Goal: Information Seeking & Learning: Get advice/opinions

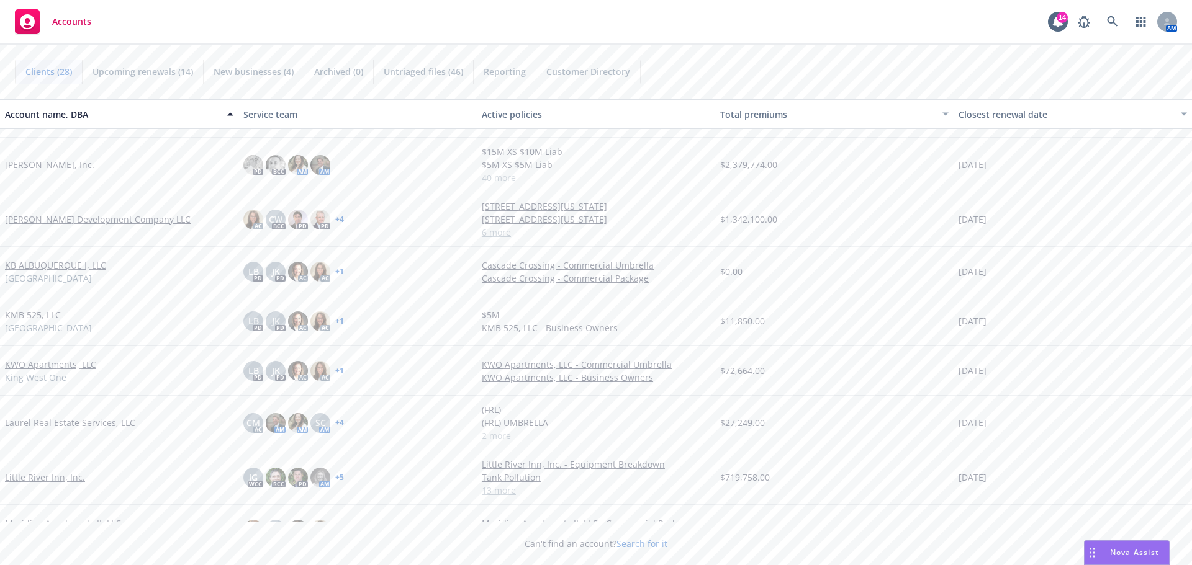
scroll to position [543, 0]
click at [52, 223] on link "[PERSON_NAME] Development Company LLC" at bounding box center [98, 218] width 186 height 13
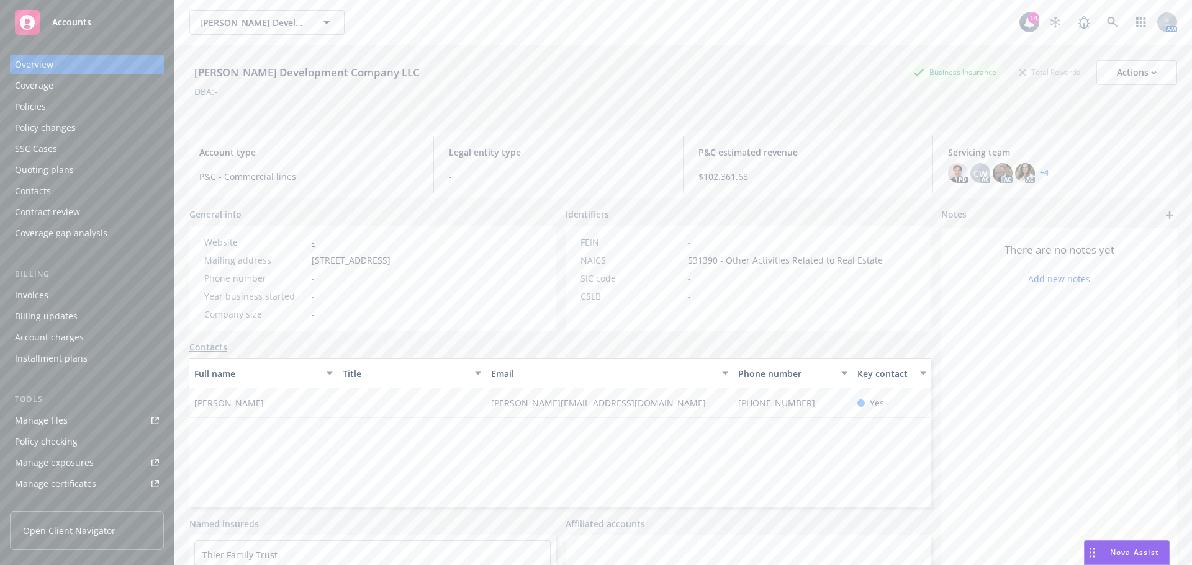
click at [57, 110] on div "Policies" at bounding box center [87, 107] width 144 height 20
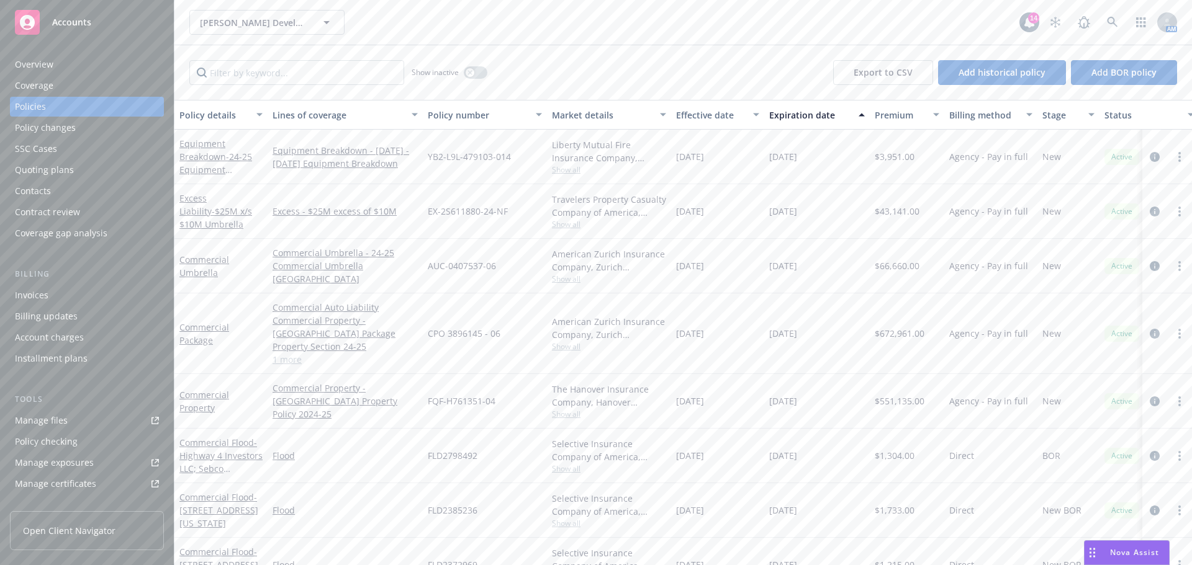
click at [58, 168] on div "Quoting plans" at bounding box center [44, 170] width 59 height 20
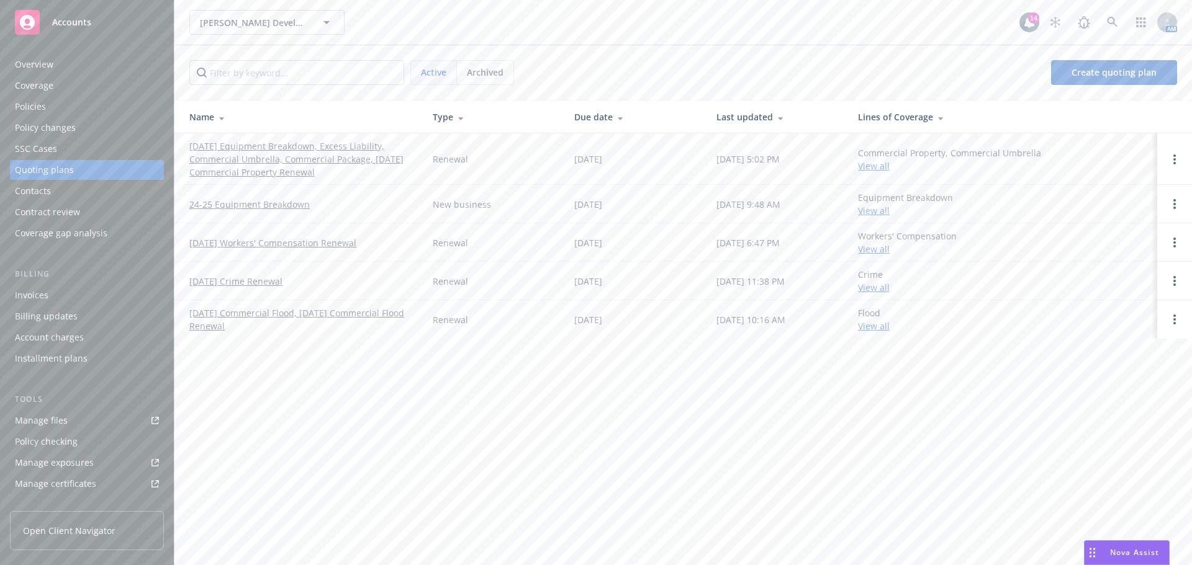
click at [280, 159] on link "[DATE] Equipment Breakdown, Excess Liability, Commercial Umbrella, Commercial P…" at bounding box center [300, 159] width 223 height 39
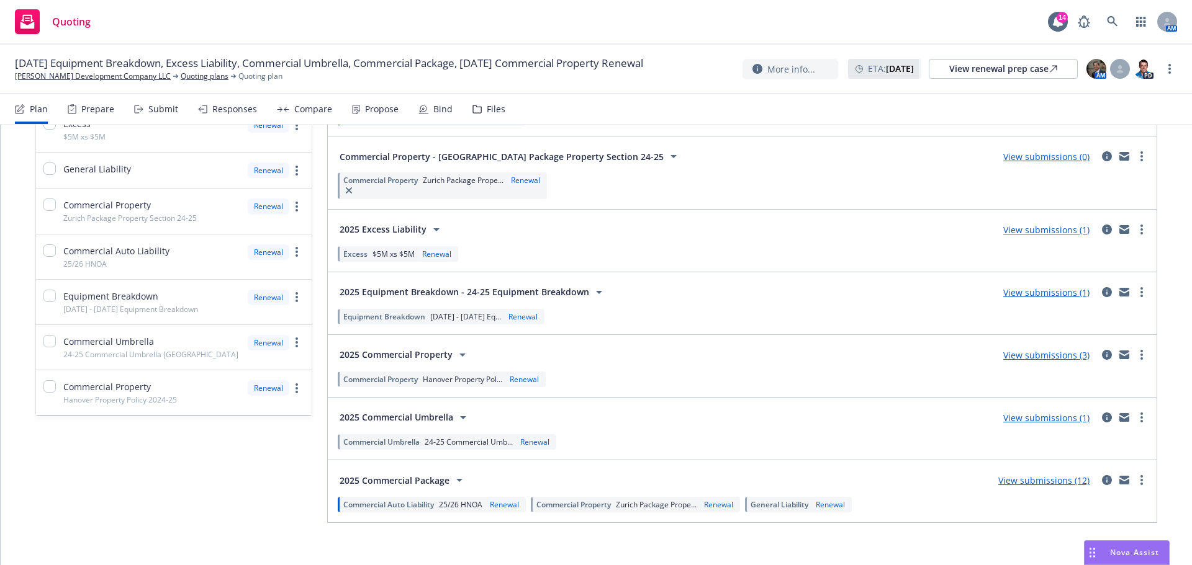
scroll to position [220, 0]
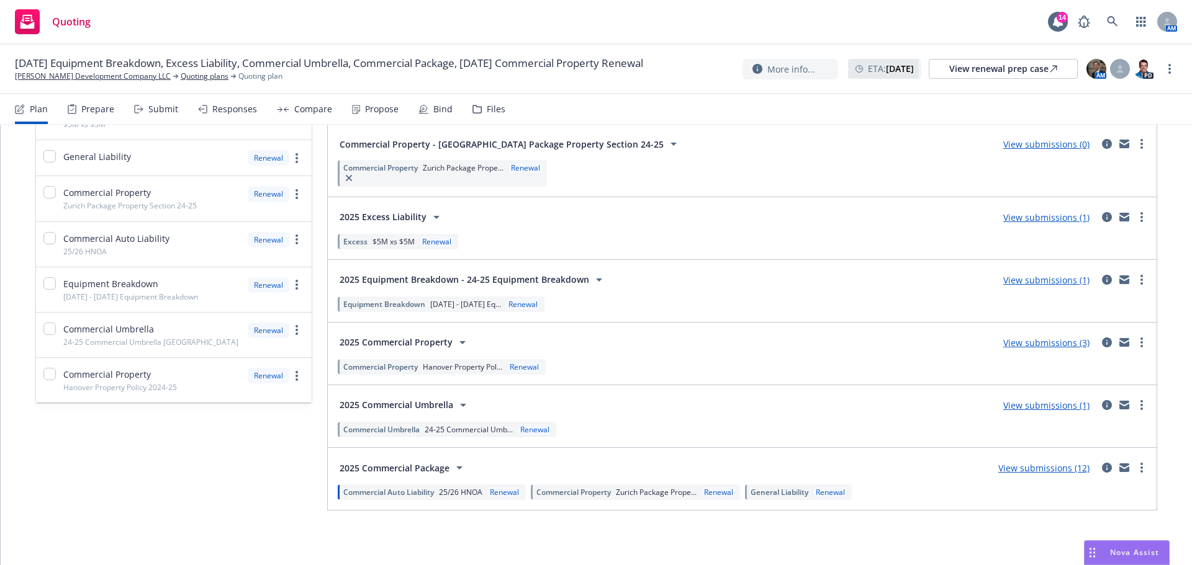
click at [1034, 409] on link "View submissions (1)" at bounding box center [1046, 406] width 86 height 12
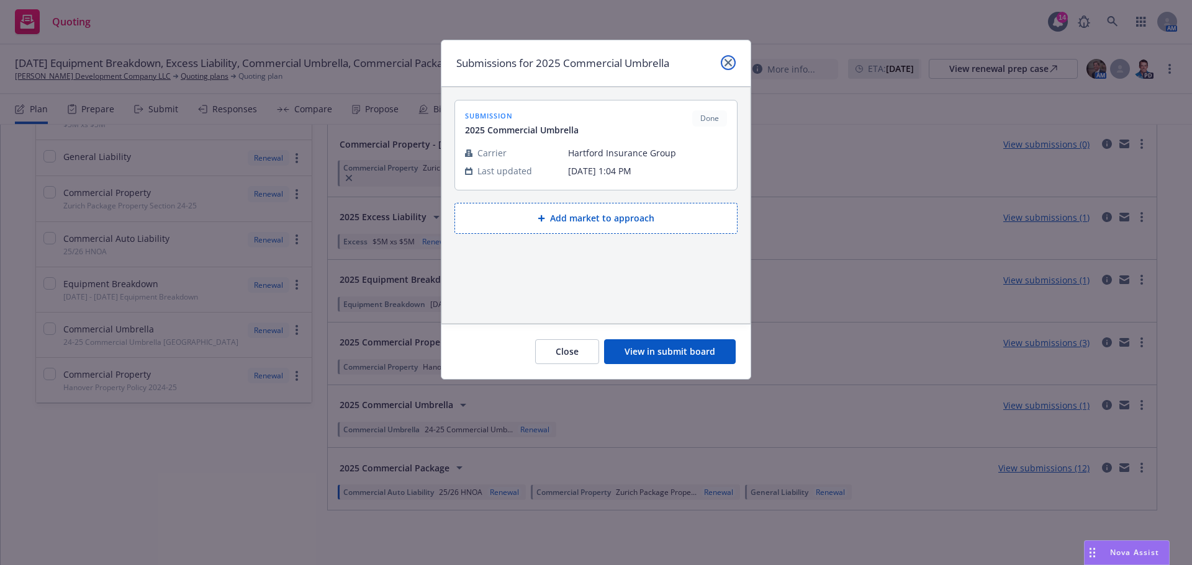
click at [725, 61] on icon "close" at bounding box center [727, 62] width 7 height 7
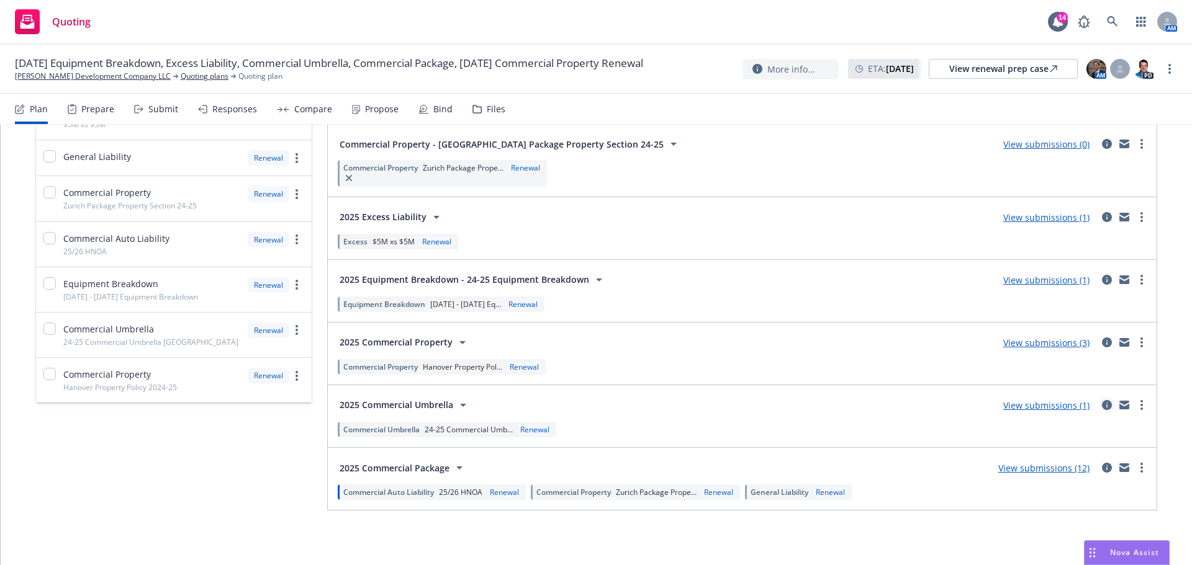
click at [1102, 405] on icon "circleInformation" at bounding box center [1107, 405] width 10 height 10
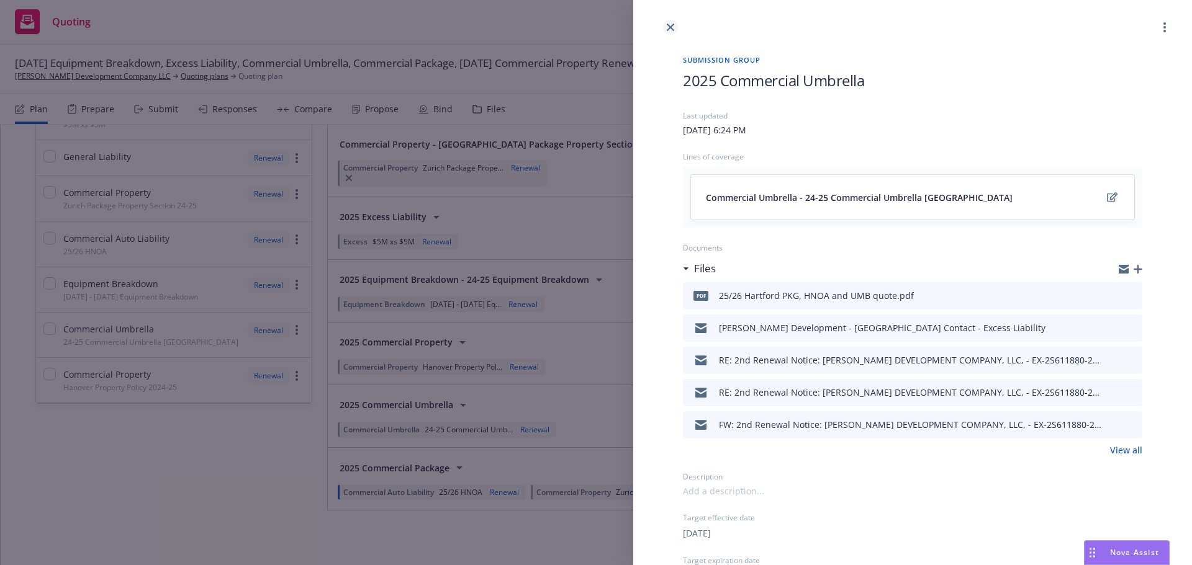
click at [667, 27] on icon "close" at bounding box center [670, 27] width 7 height 7
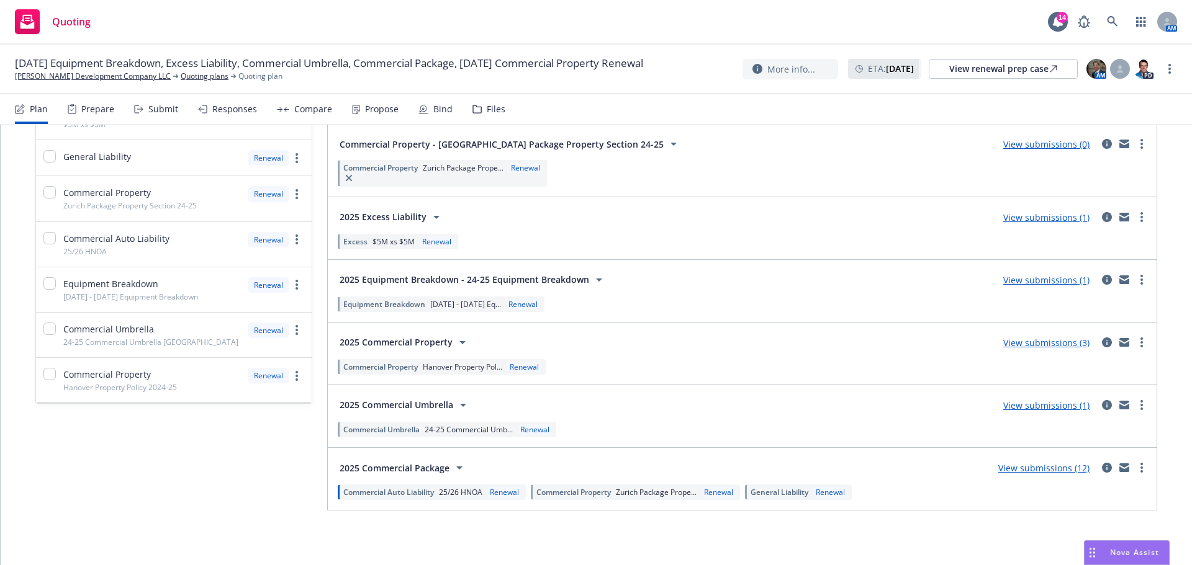
click at [411, 217] on span "2025 Excess Liability" at bounding box center [382, 216] width 87 height 13
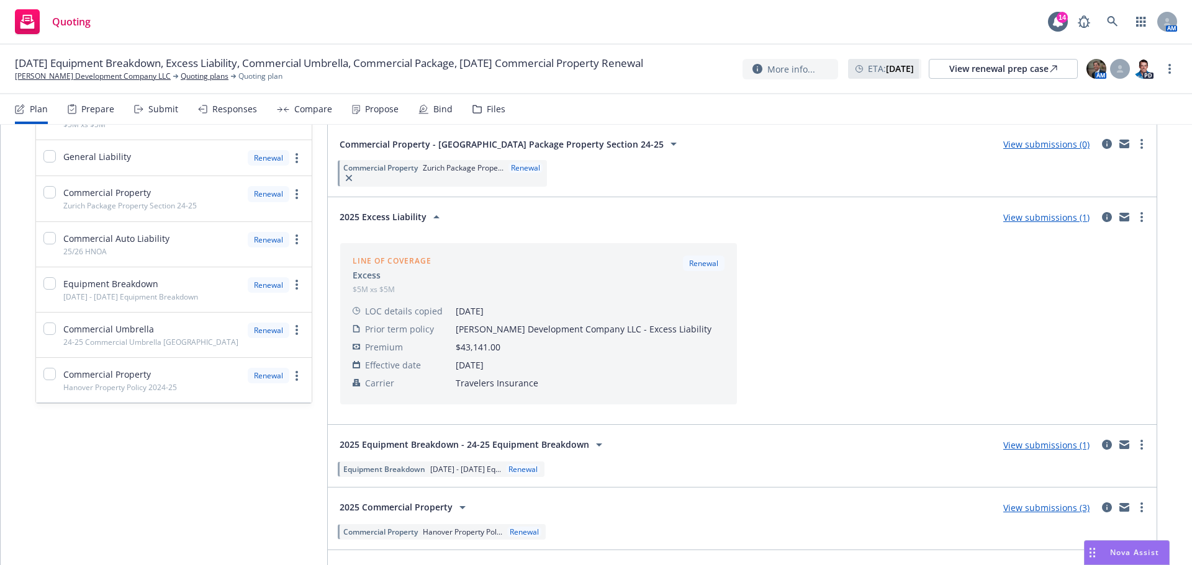
click at [411, 217] on span "2025 Excess Liability" at bounding box center [382, 216] width 87 height 13
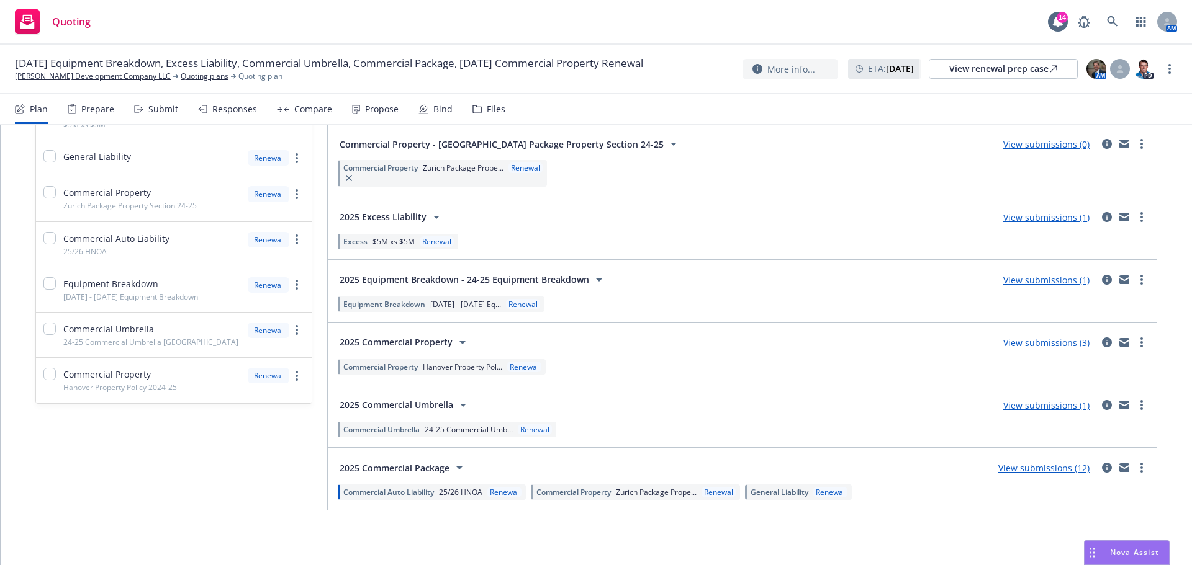
click at [1041, 216] on link "View submissions (1)" at bounding box center [1046, 218] width 86 height 12
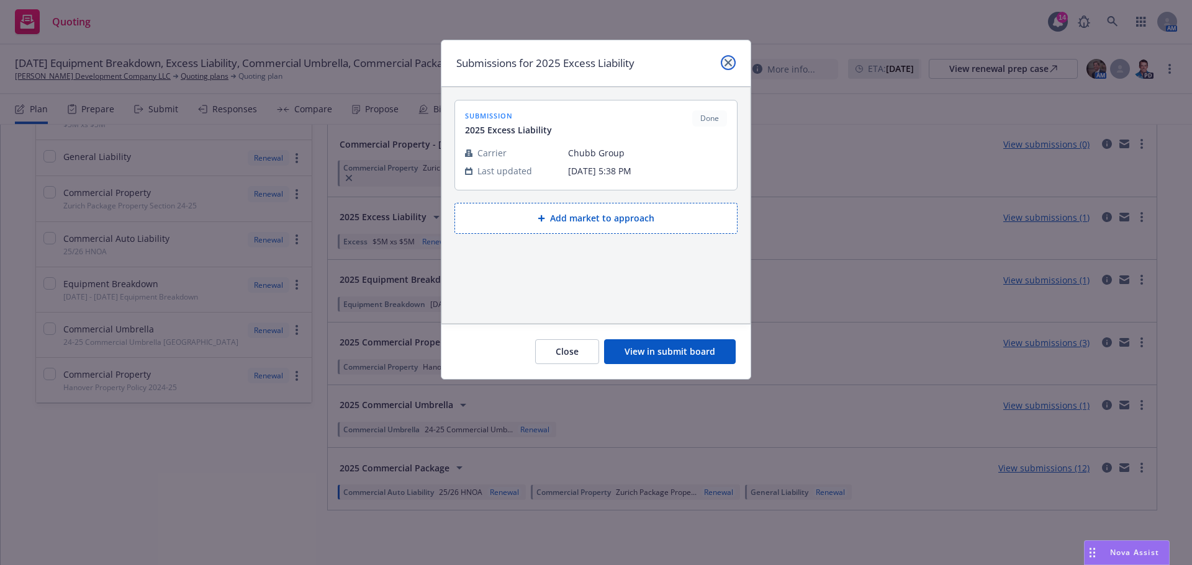
click at [732, 60] on link "close" at bounding box center [728, 62] width 15 height 15
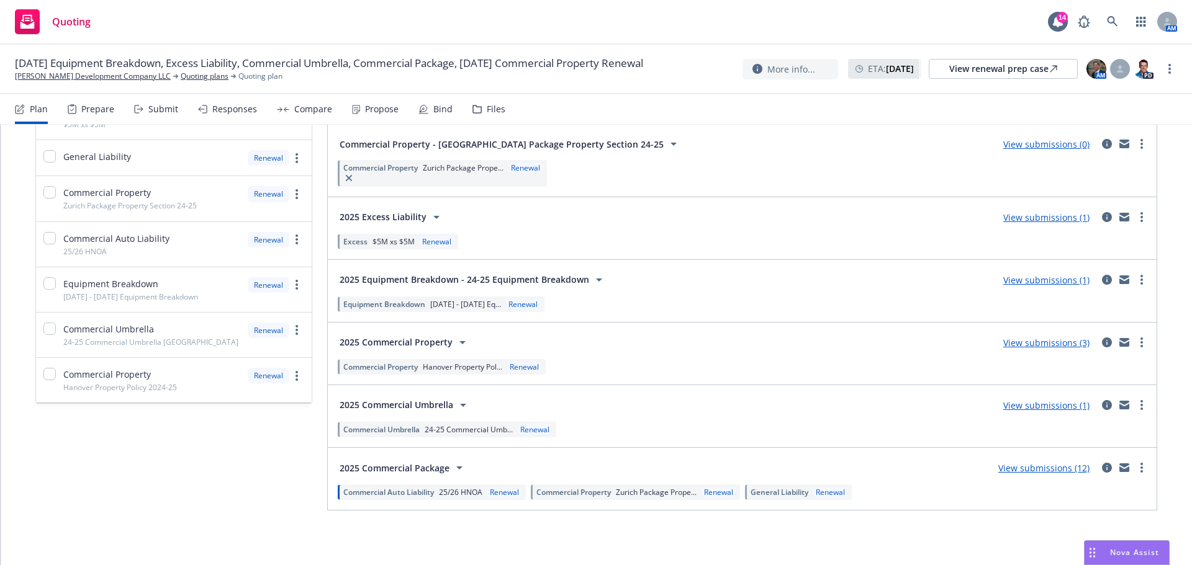
click at [388, 220] on span "2025 Excess Liability" at bounding box center [382, 216] width 87 height 13
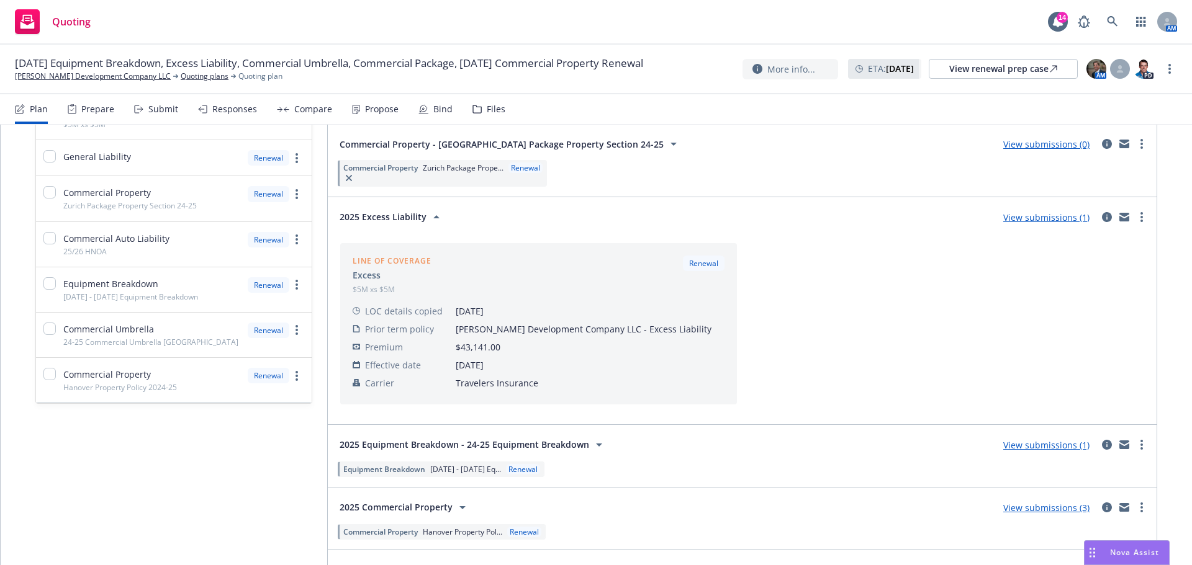
click at [544, 386] on span "Travelers Insurance" at bounding box center [590, 383] width 269 height 13
click at [487, 391] on td "Travelers Insurance" at bounding box center [590, 383] width 269 height 18
click at [488, 389] on span "Travelers Insurance" at bounding box center [590, 383] width 269 height 13
click at [489, 385] on span "Travelers Insurance" at bounding box center [590, 383] width 269 height 13
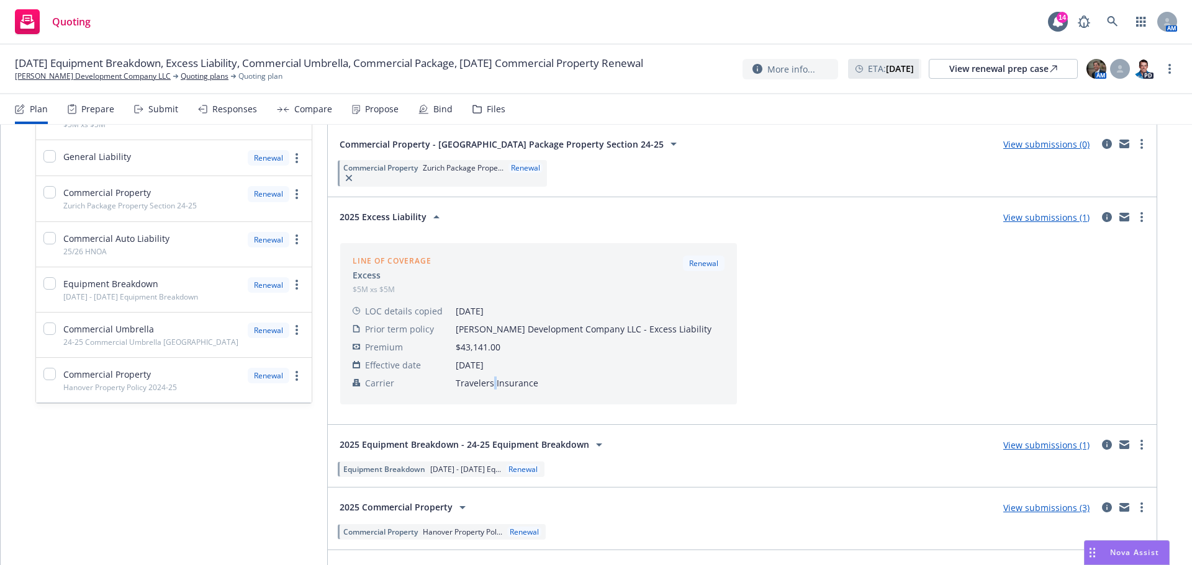
click at [490, 385] on span "Travelers Insurance" at bounding box center [590, 383] width 269 height 13
click at [509, 379] on span "Travelers Insurance" at bounding box center [590, 383] width 269 height 13
click at [609, 354] on td "$43,141.00" at bounding box center [590, 347] width 269 height 18
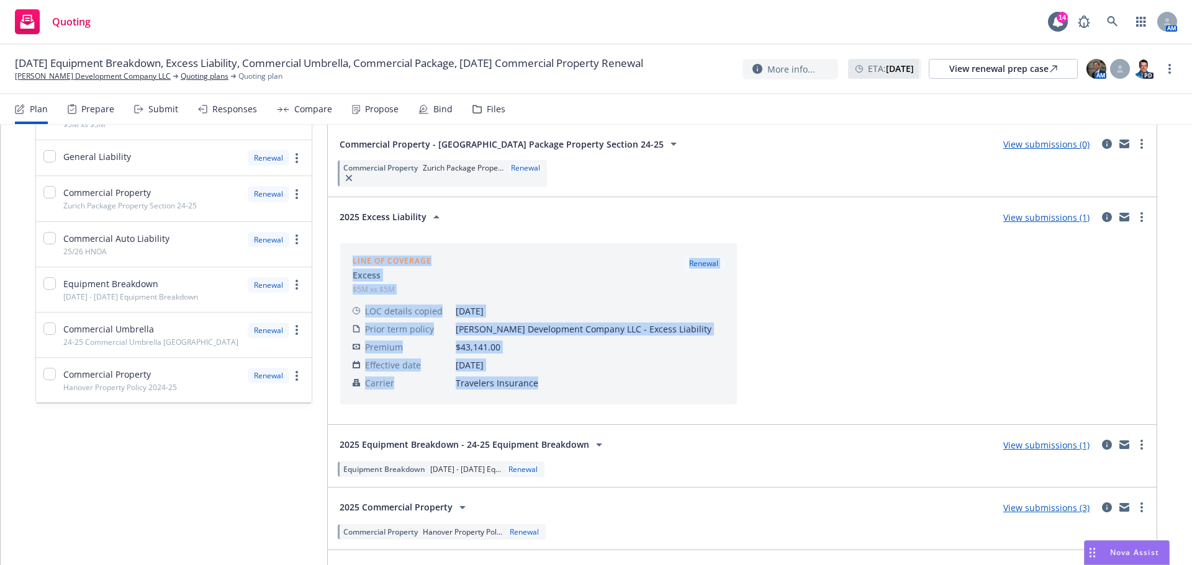
drag, startPoint x: 532, startPoint y: 378, endPoint x: 459, endPoint y: 400, distance: 76.4
click at [459, 400] on div "Line of coverage Excess $5M xs $5M Renewal LOC details copied 08/26/2025 Prior …" at bounding box center [538, 323] width 397 height 161
click at [570, 370] on span "[DATE]" at bounding box center [590, 365] width 269 height 13
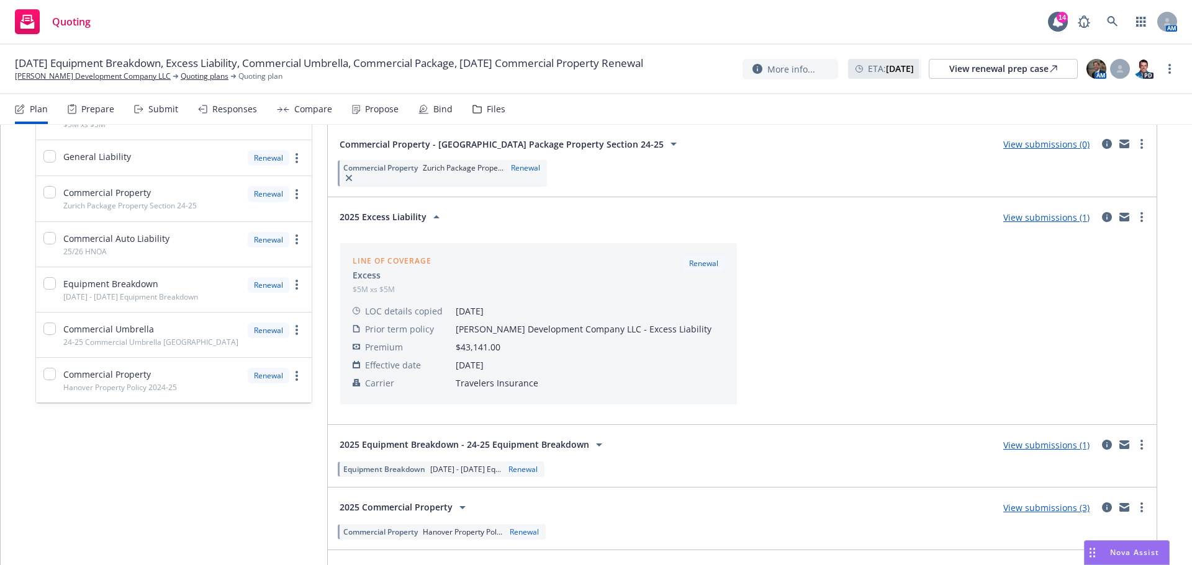
click at [869, 302] on div "Line of coverage Excess $5M xs $5M Renewal LOC details copied 08/26/2025 Prior …" at bounding box center [742, 323] width 814 height 171
click at [1060, 220] on link "View submissions (1)" at bounding box center [1046, 218] width 86 height 12
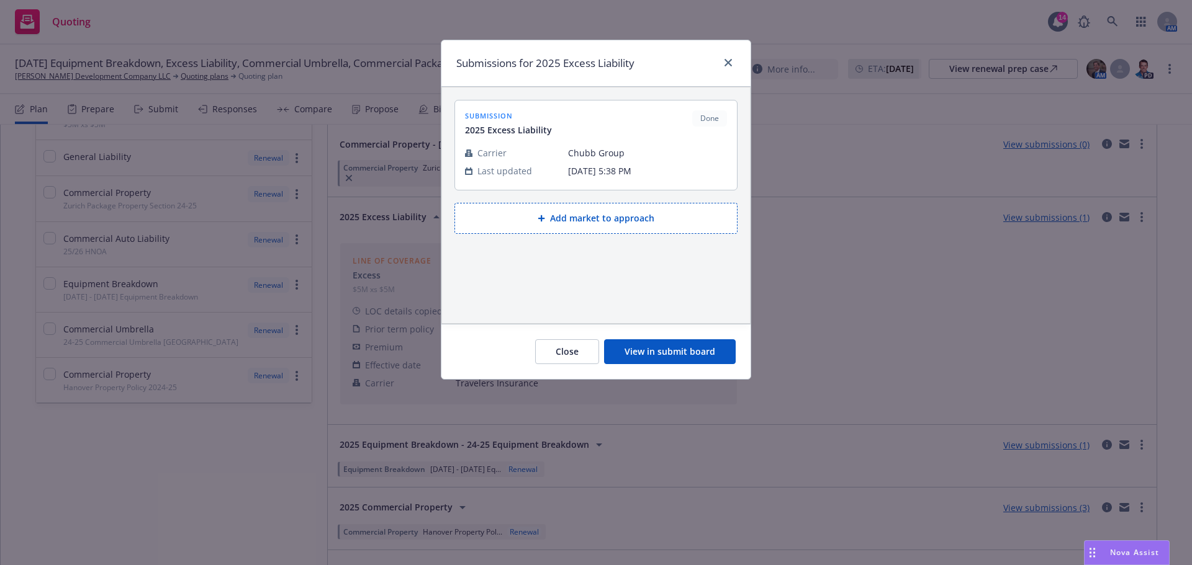
click at [637, 349] on button "View in submit board" at bounding box center [670, 351] width 132 height 25
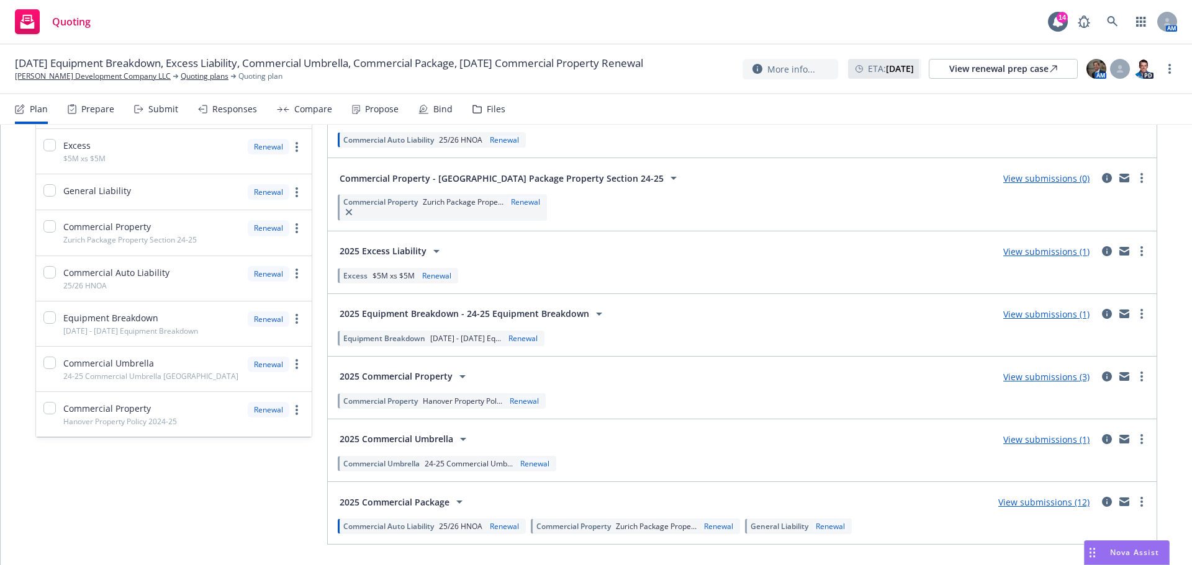
scroll to position [186, 0]
click at [460, 438] on icon at bounding box center [463, 439] width 6 height 3
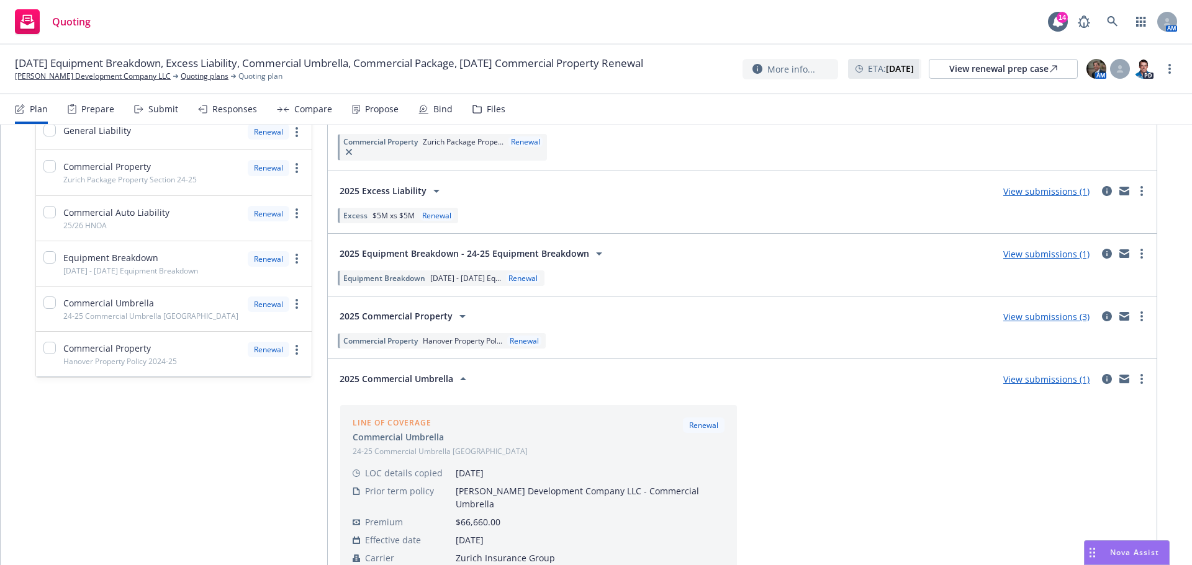
scroll to position [202, 0]
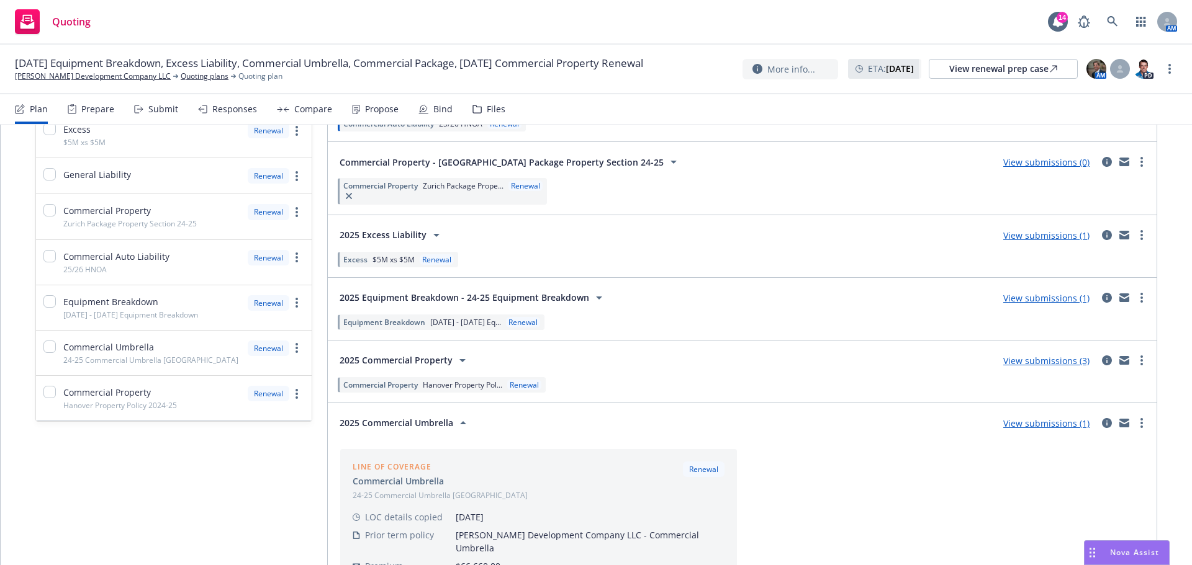
click at [566, 397] on div "2025 Commercial Property View submissions (3) Commercial Property Hanover Prope…" at bounding box center [742, 372] width 829 height 62
click at [852, 485] on div "Line of coverage Commercial Umbrella 24-25 Commercial Umbrella Zurich Renewal L…" at bounding box center [742, 536] width 814 height 184
click at [1102, 421] on icon "circleInformation" at bounding box center [1107, 423] width 10 height 10
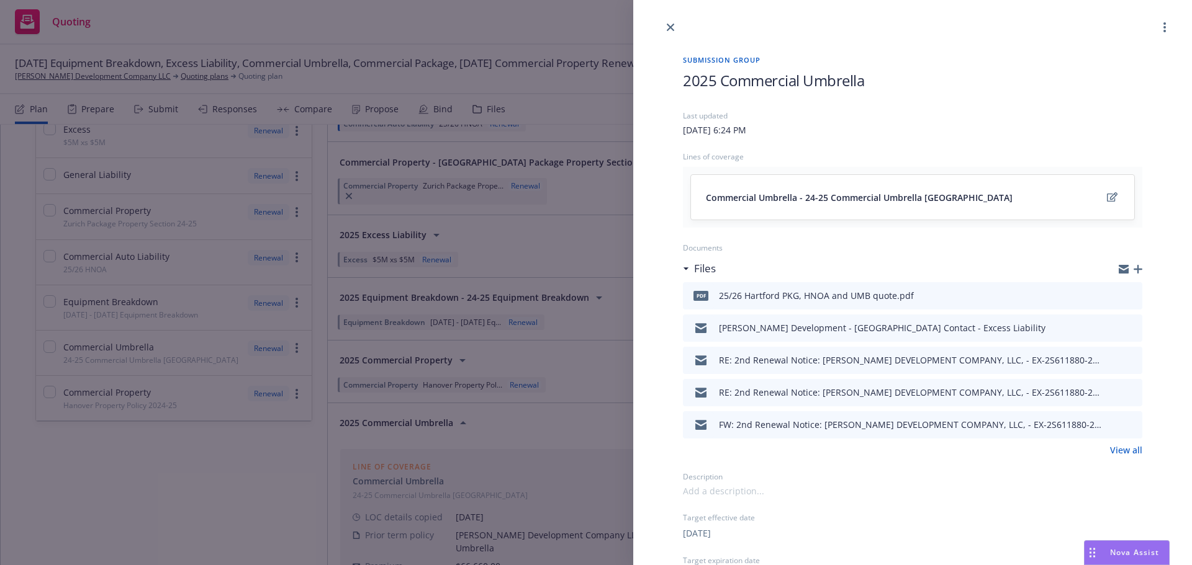
click at [758, 518] on div "Target effective date" at bounding box center [912, 518] width 459 height 11
click at [671, 31] on link "close" at bounding box center [670, 27] width 15 height 15
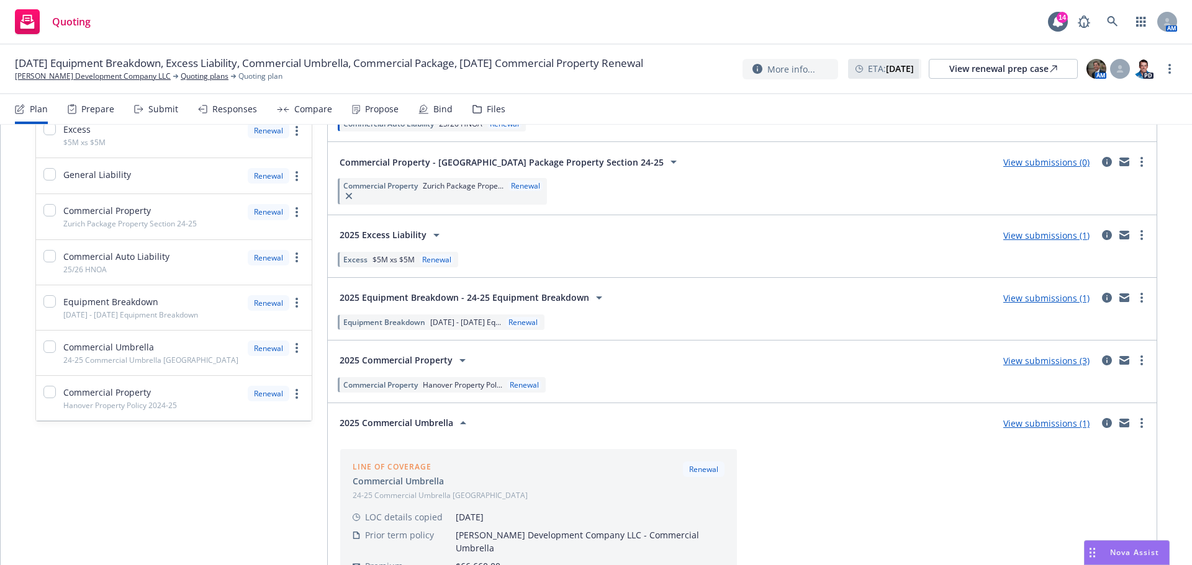
click at [1017, 427] on link "View submissions (1)" at bounding box center [1046, 424] width 86 height 12
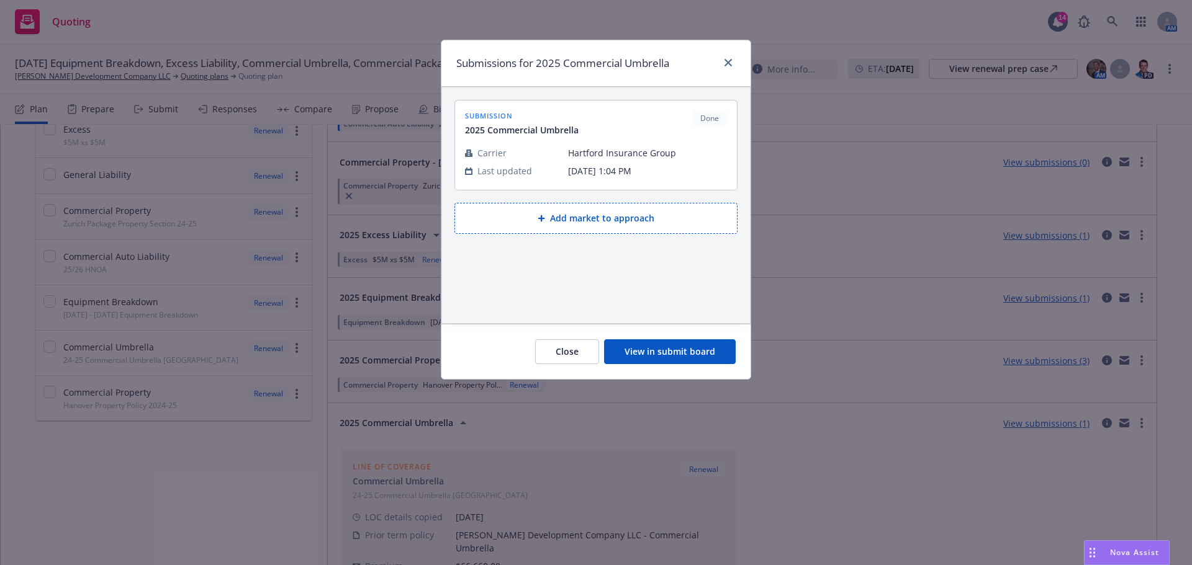
click at [657, 349] on button "View in submit board" at bounding box center [670, 351] width 132 height 25
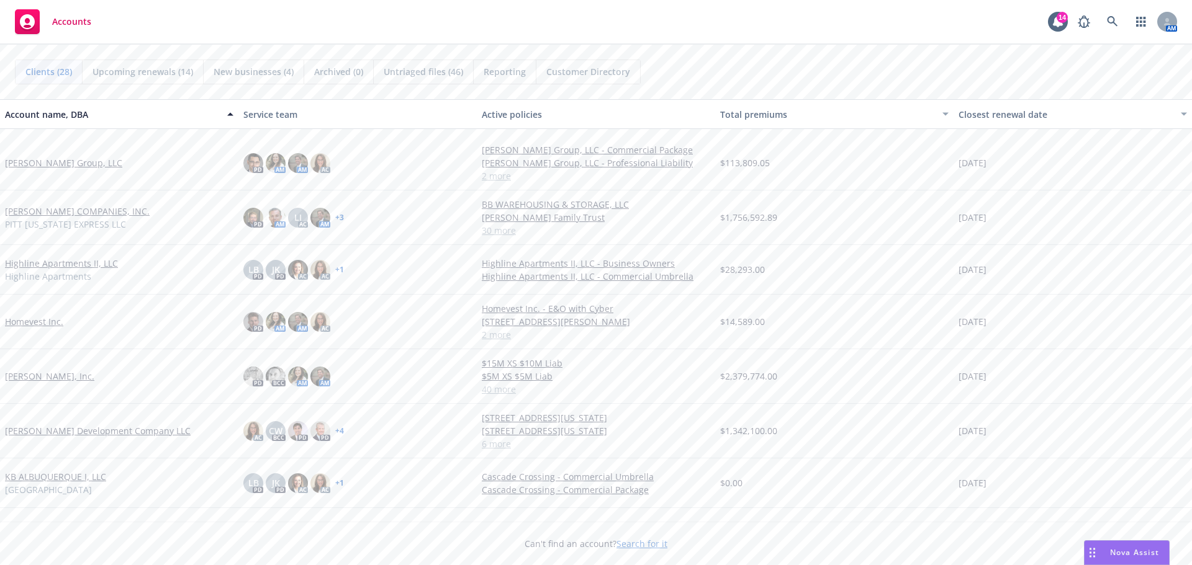
scroll to position [419, 0]
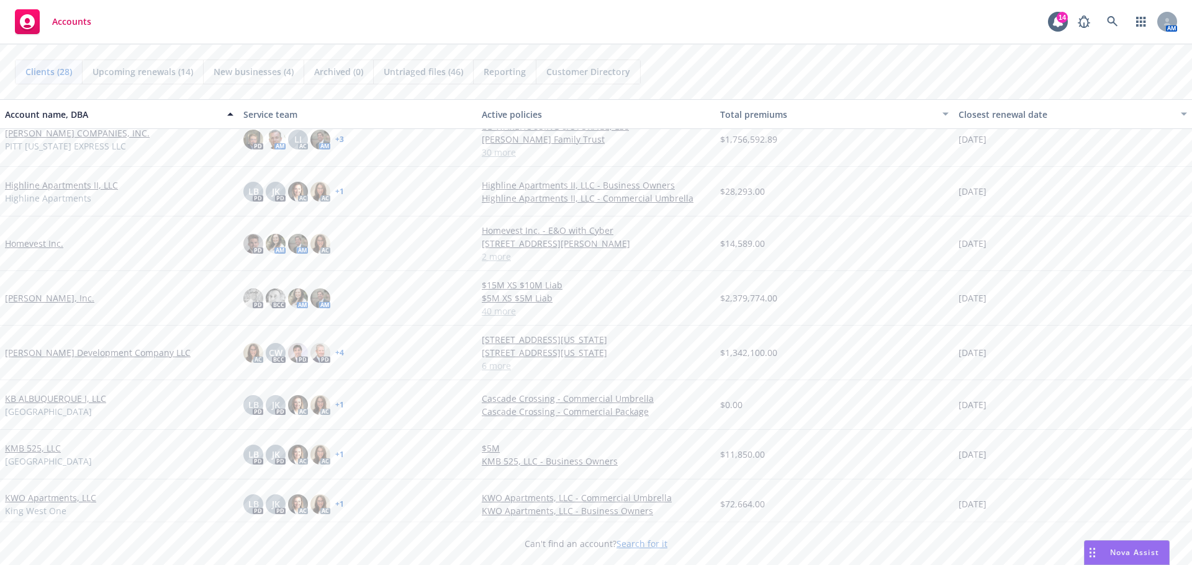
click at [46, 353] on link "[PERSON_NAME] Development Company LLC" at bounding box center [98, 352] width 186 height 13
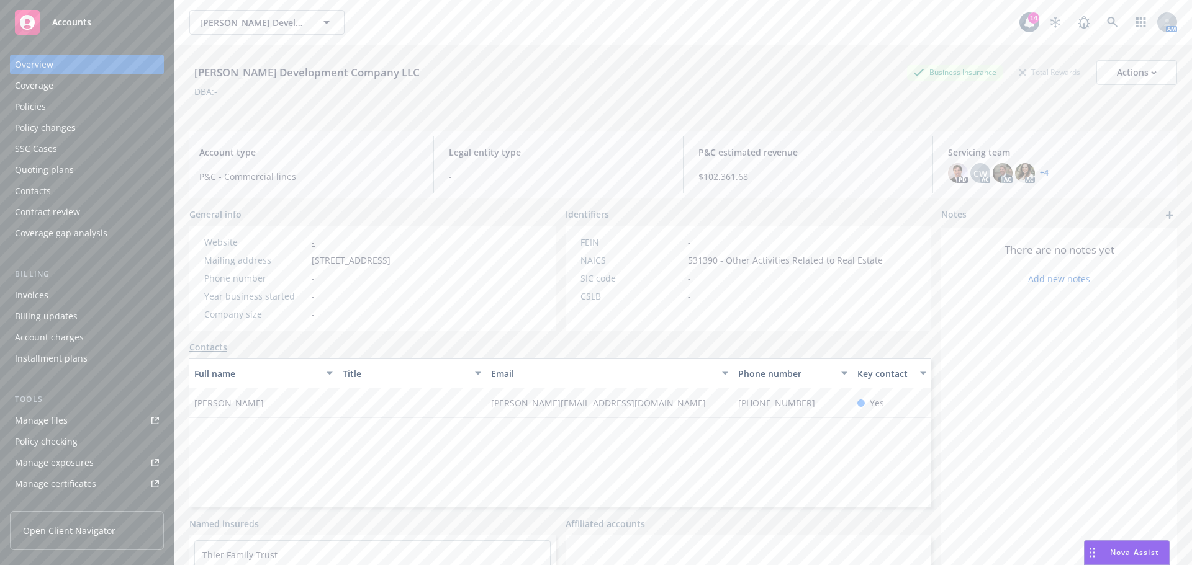
click at [79, 172] on div "Quoting plans" at bounding box center [87, 170] width 144 height 20
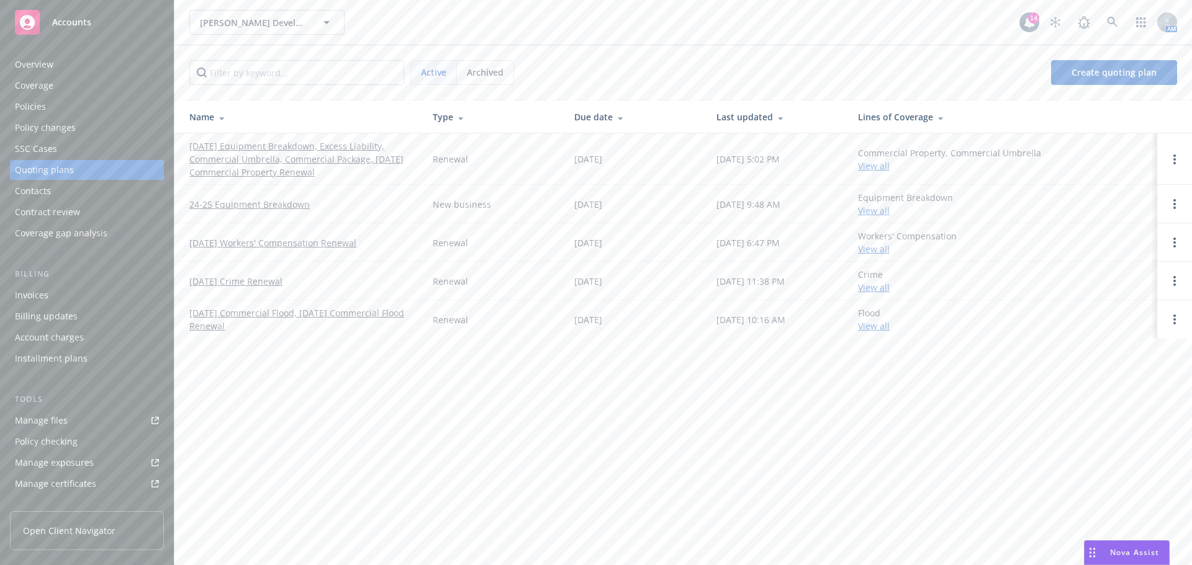
click at [218, 150] on link "[DATE] Equipment Breakdown, Excess Liability, Commercial Umbrella, Commercial P…" at bounding box center [300, 159] width 223 height 39
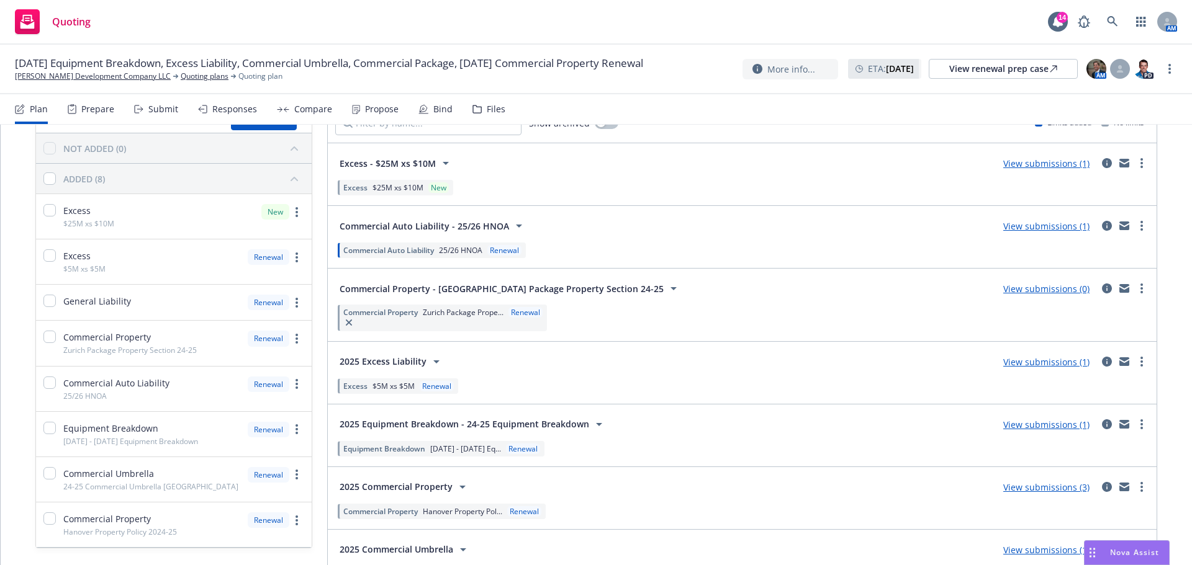
scroll to position [65, 0]
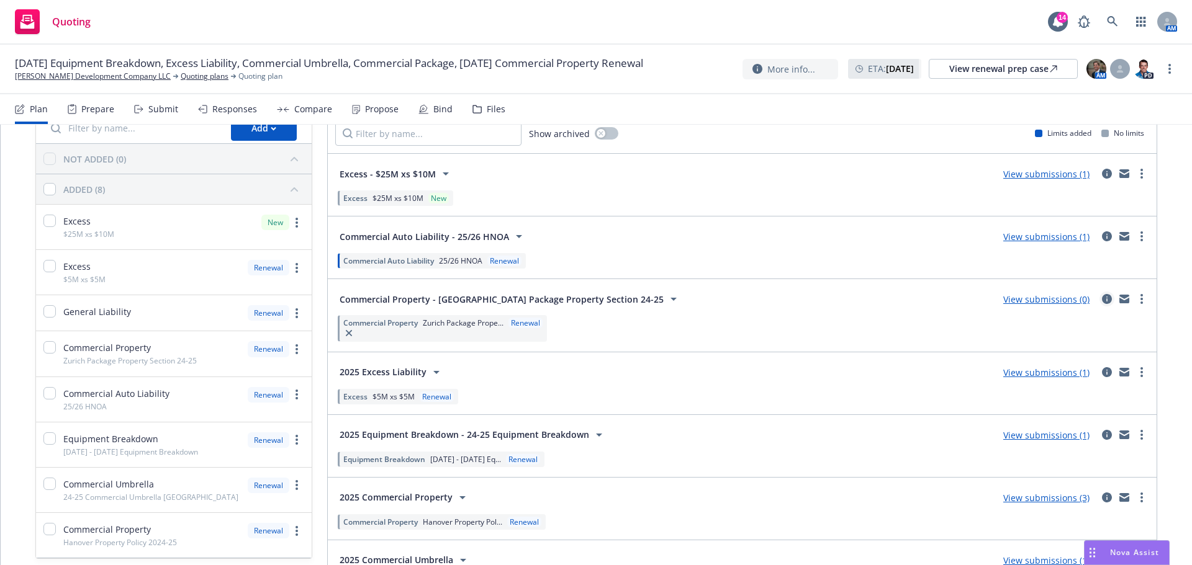
click at [1102, 298] on icon "circleInformation" at bounding box center [1107, 299] width 10 height 10
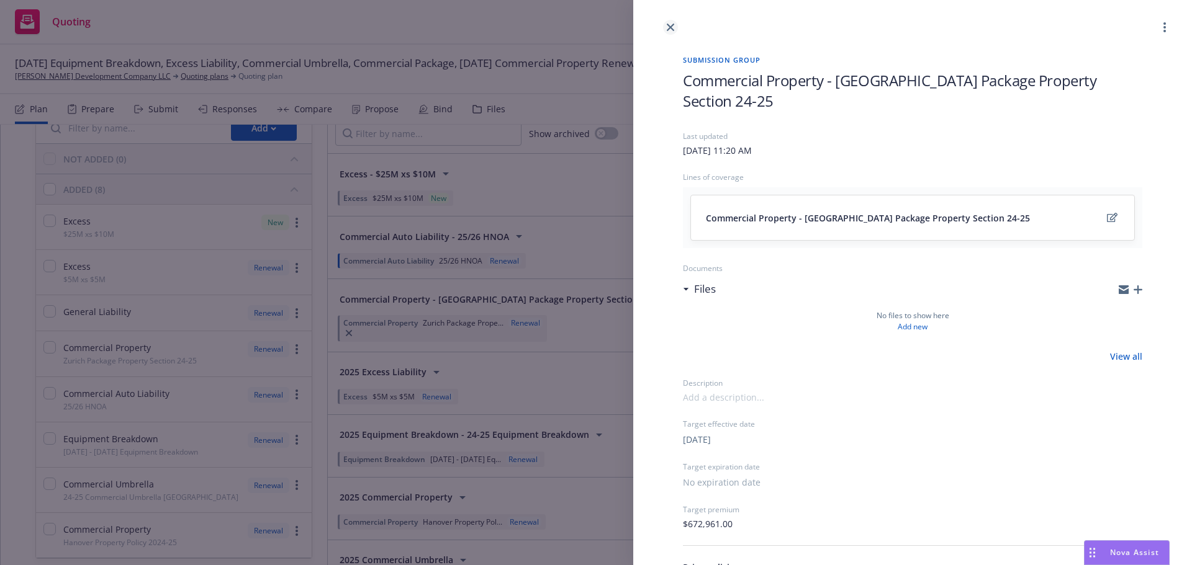
click at [672, 26] on icon "close" at bounding box center [670, 27] width 7 height 7
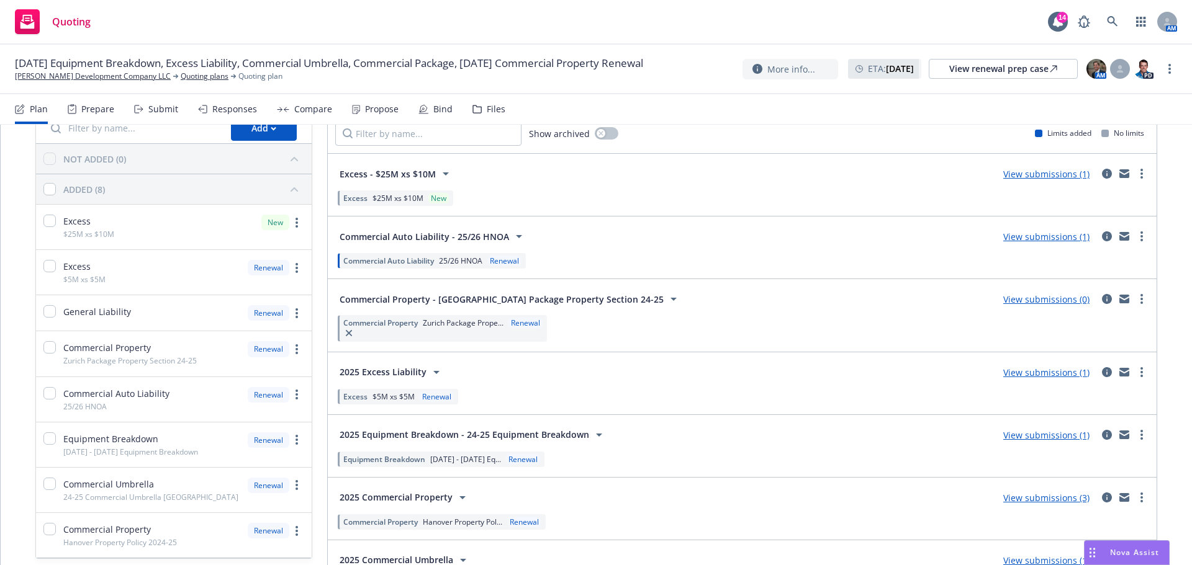
click at [241, 109] on div "Responses" at bounding box center [234, 109] width 45 height 10
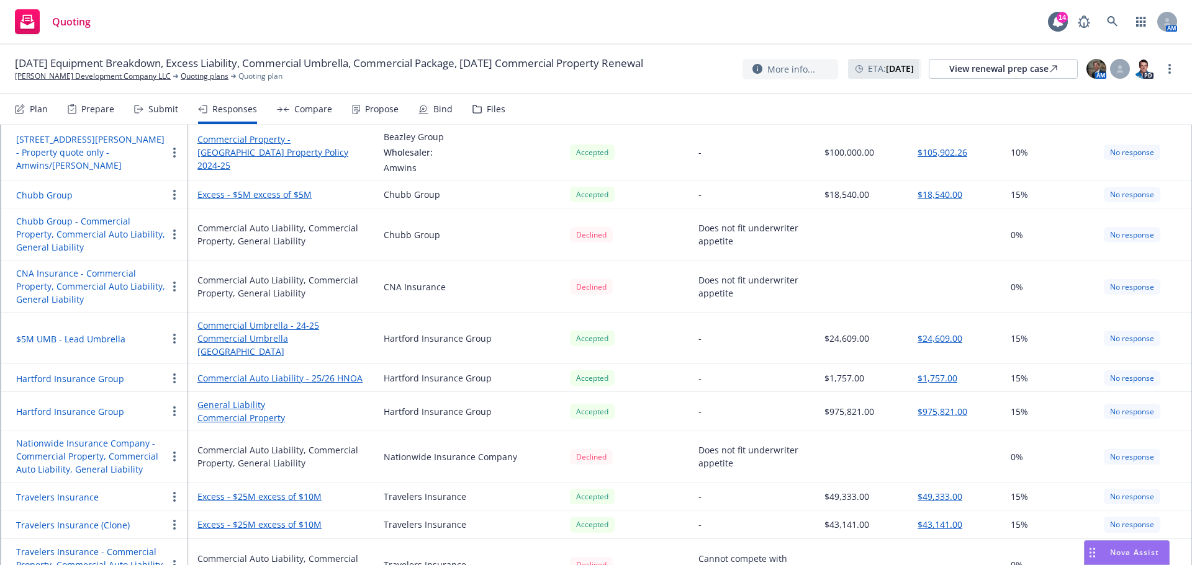
scroll to position [245, 0]
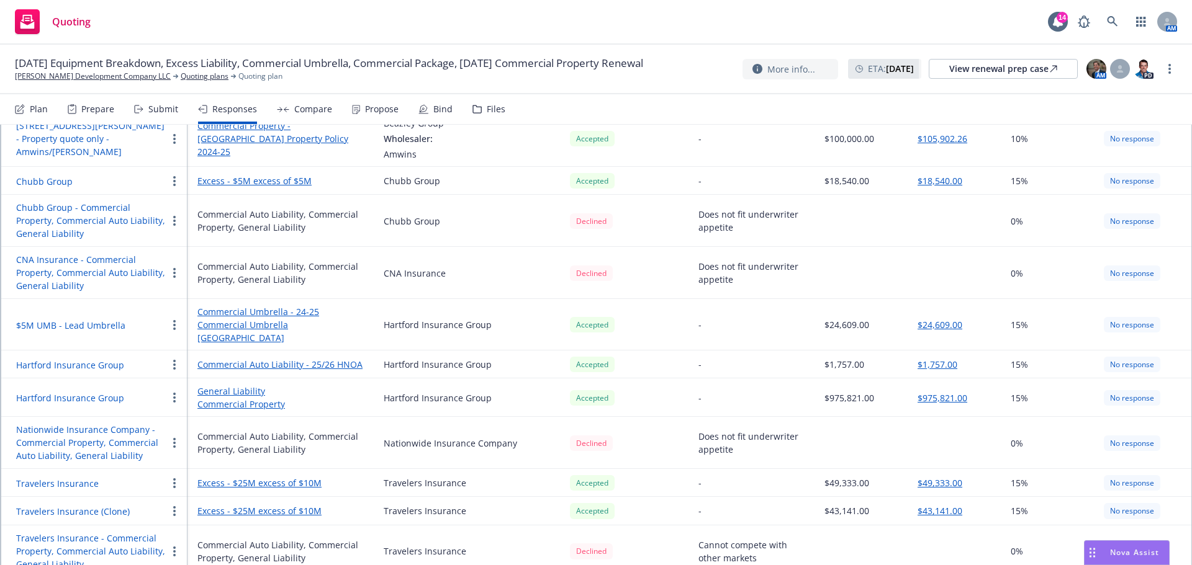
click at [176, 504] on button "button" at bounding box center [174, 511] width 15 height 15
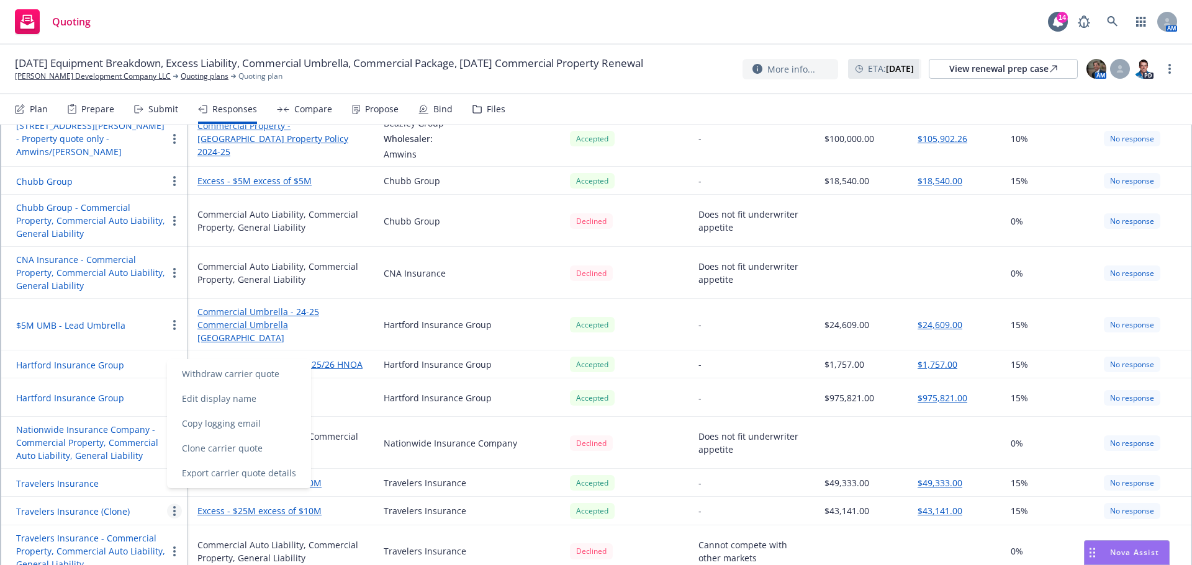
click at [356, 358] on link "Commercial Auto Liability - 25/26 HNOA" at bounding box center [280, 364] width 166 height 13
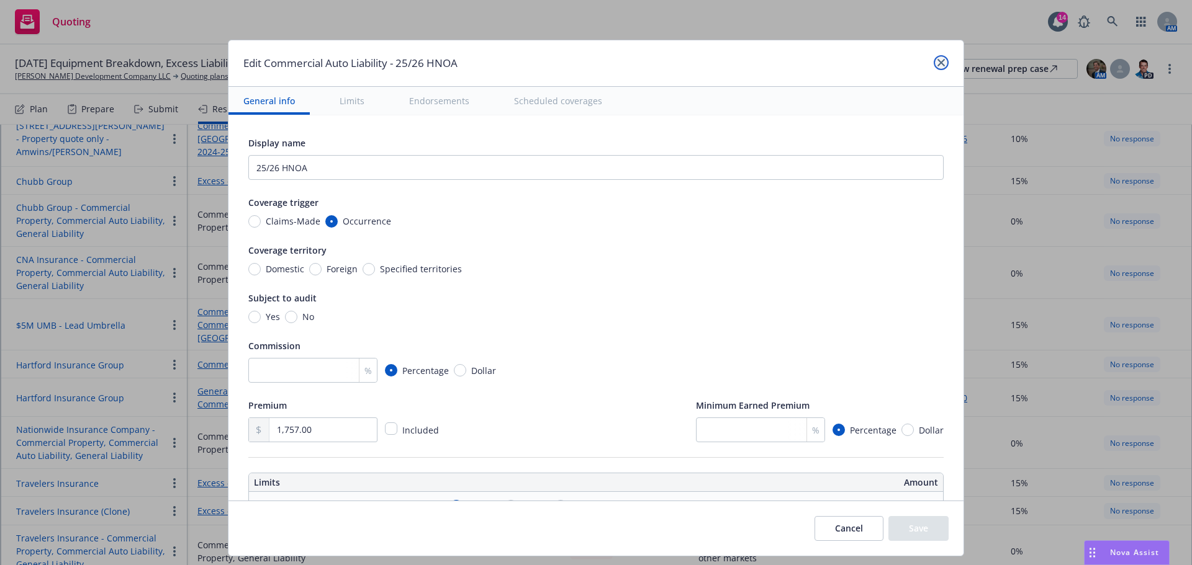
click at [937, 65] on icon "close" at bounding box center [940, 62] width 7 height 7
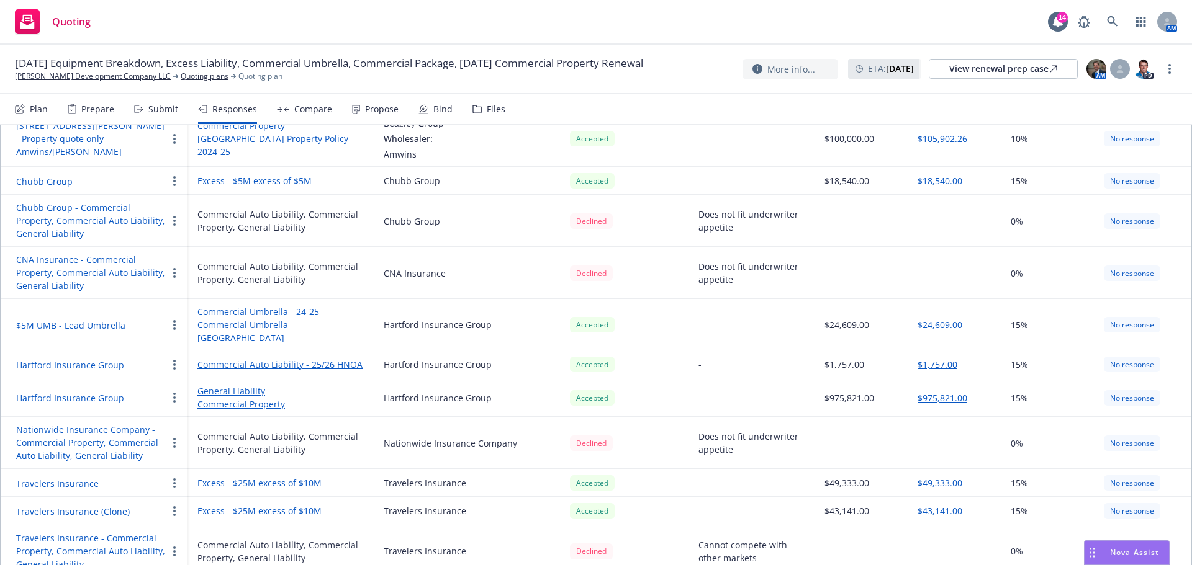
click at [76, 477] on button "Travelers Insurance" at bounding box center [57, 483] width 83 height 13
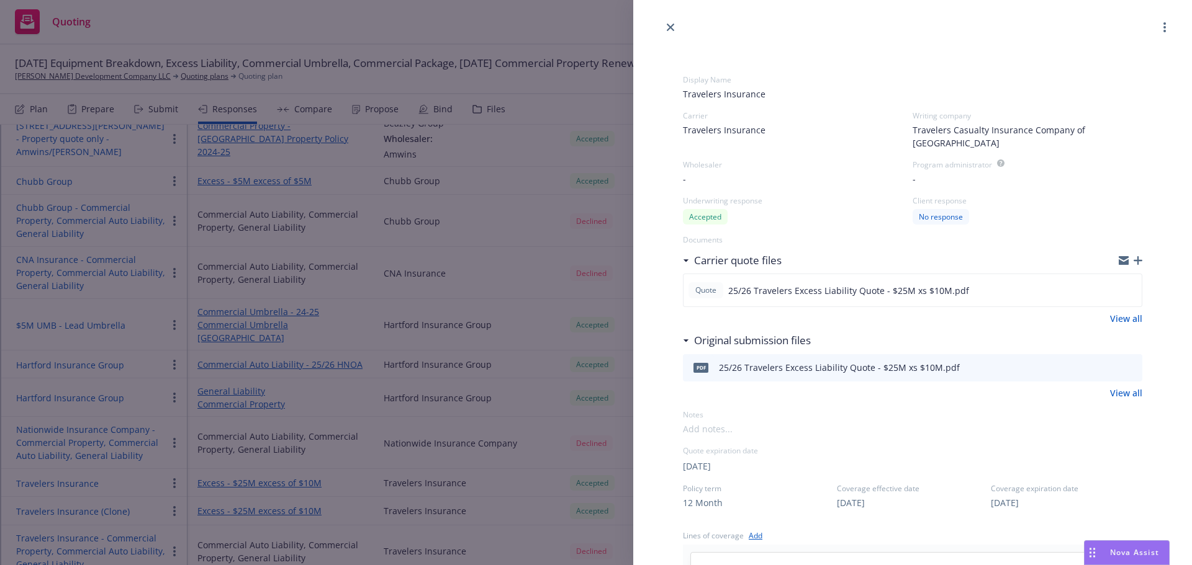
click at [667, 27] on link "close" at bounding box center [670, 27] width 15 height 15
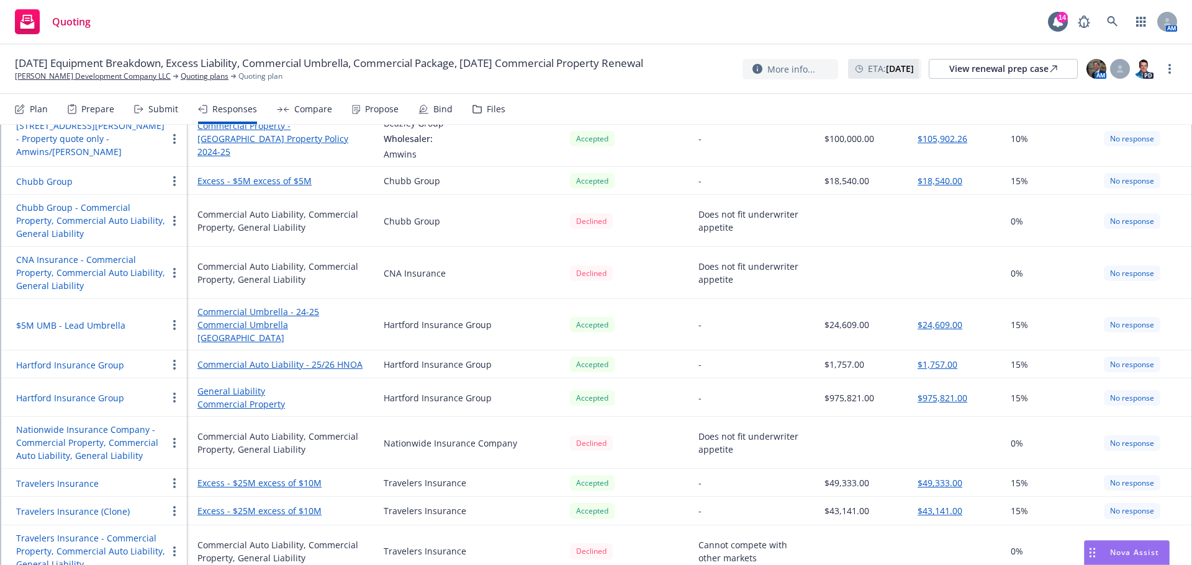
click at [80, 477] on button "Travelers Insurance" at bounding box center [57, 483] width 83 height 13
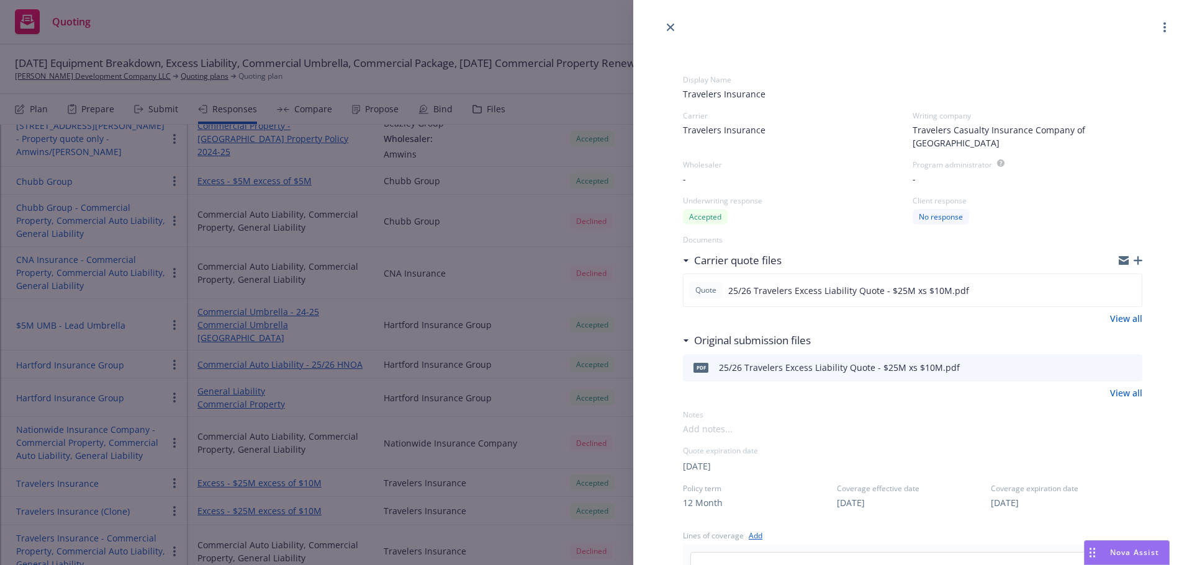
click at [1118, 256] on icon "button" at bounding box center [1123, 258] width 10 height 4
click at [672, 27] on icon "close" at bounding box center [670, 27] width 7 height 7
